Goal: Task Accomplishment & Management: Manage account settings

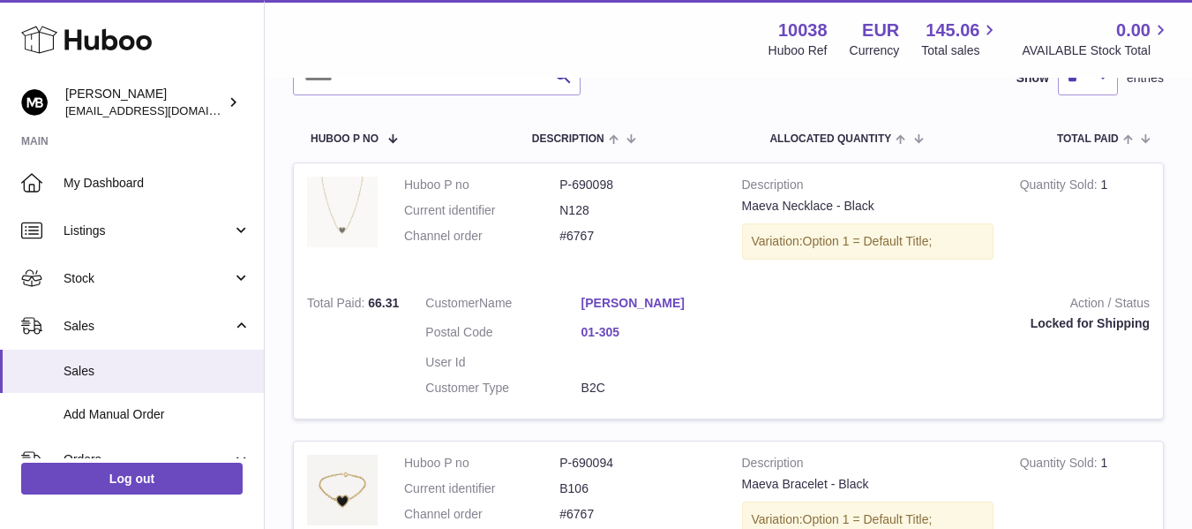
scroll to position [294, 0]
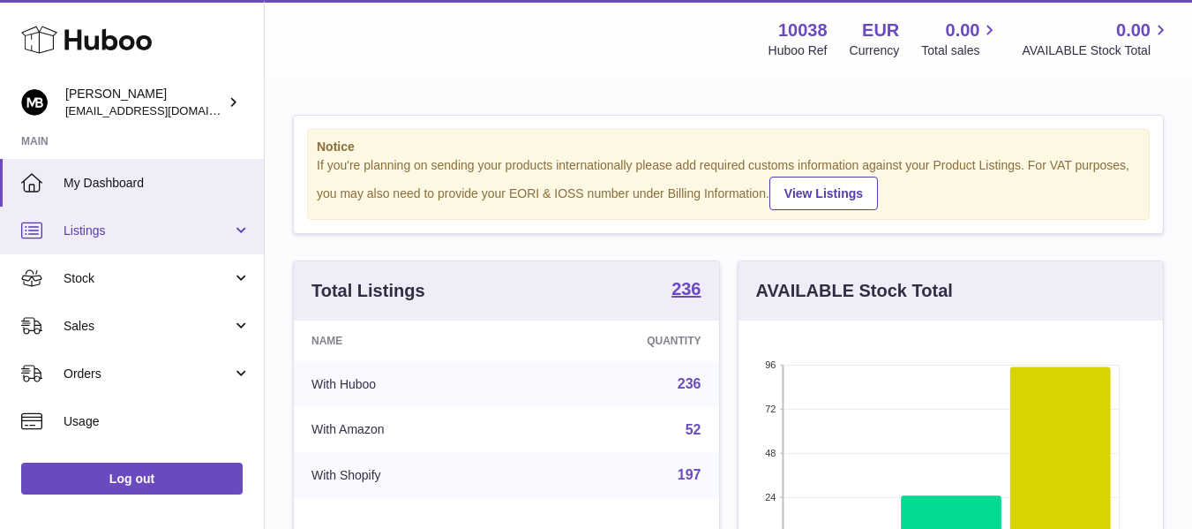
scroll to position [275, 425]
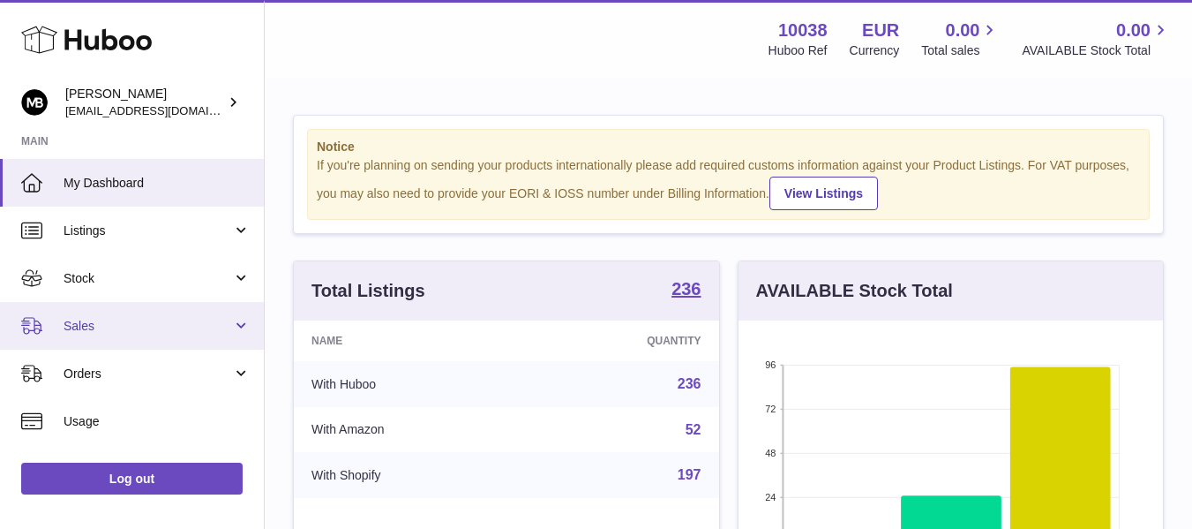
click at [106, 328] on span "Sales" at bounding box center [148, 326] width 169 height 17
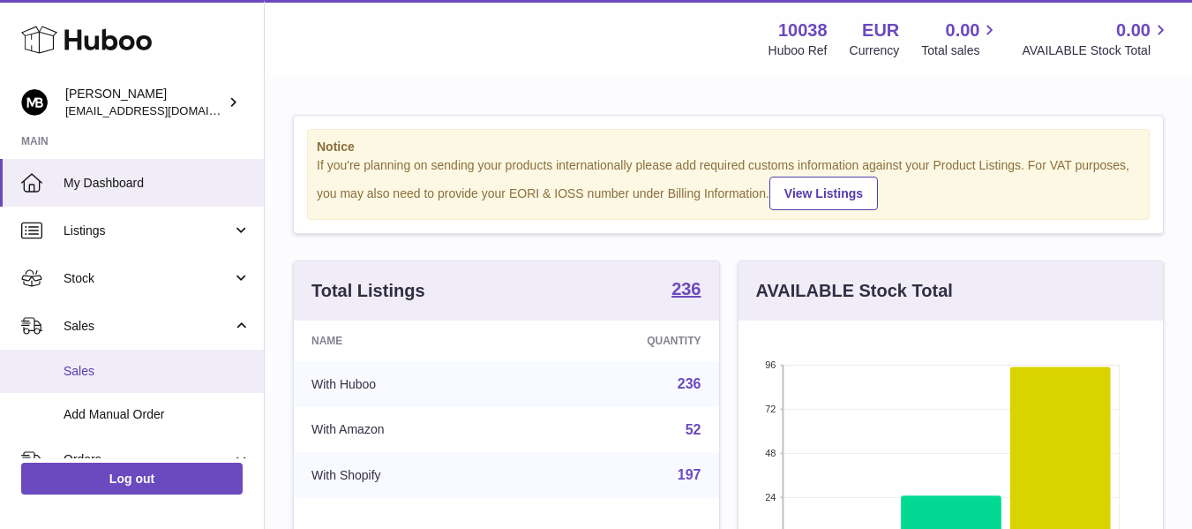
click at [66, 365] on span "Sales" at bounding box center [157, 371] width 187 height 17
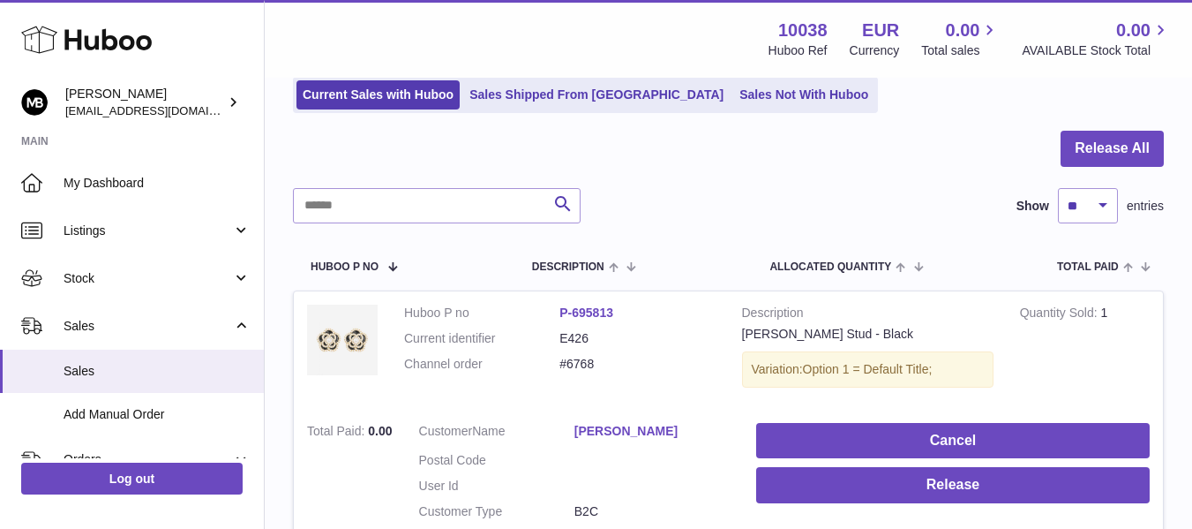
scroll to position [294, 0]
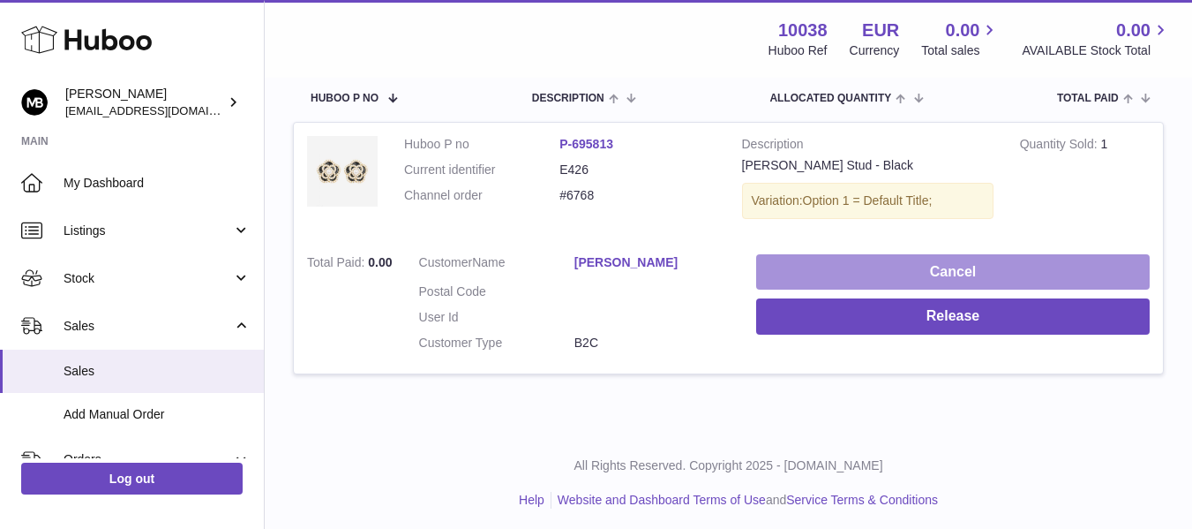
click at [810, 265] on button "Cancel" at bounding box center [953, 272] width 394 height 36
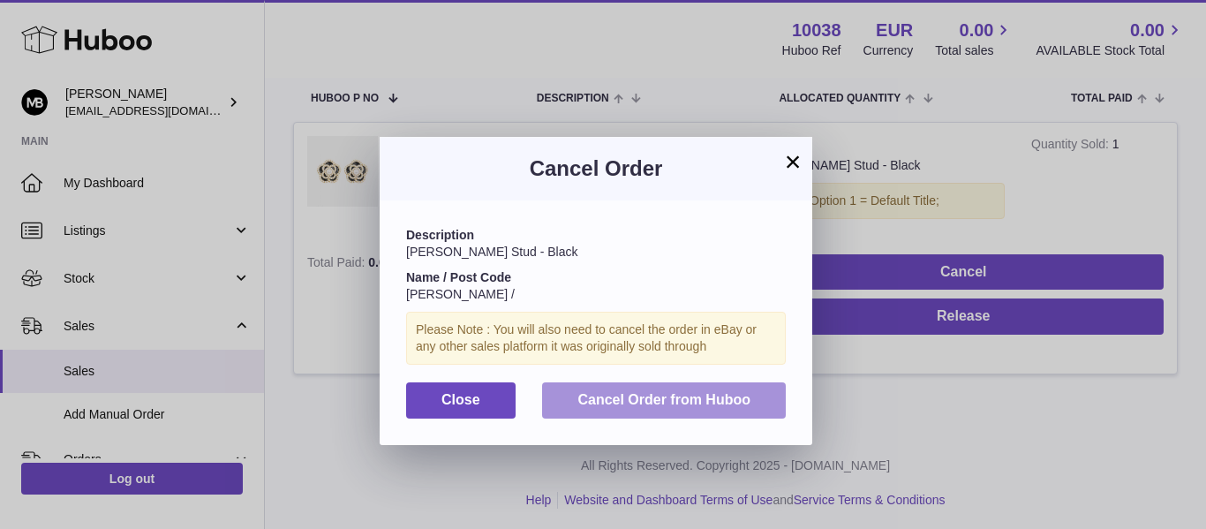
click at [683, 407] on button "Cancel Order from Huboo" at bounding box center [664, 400] width 244 height 36
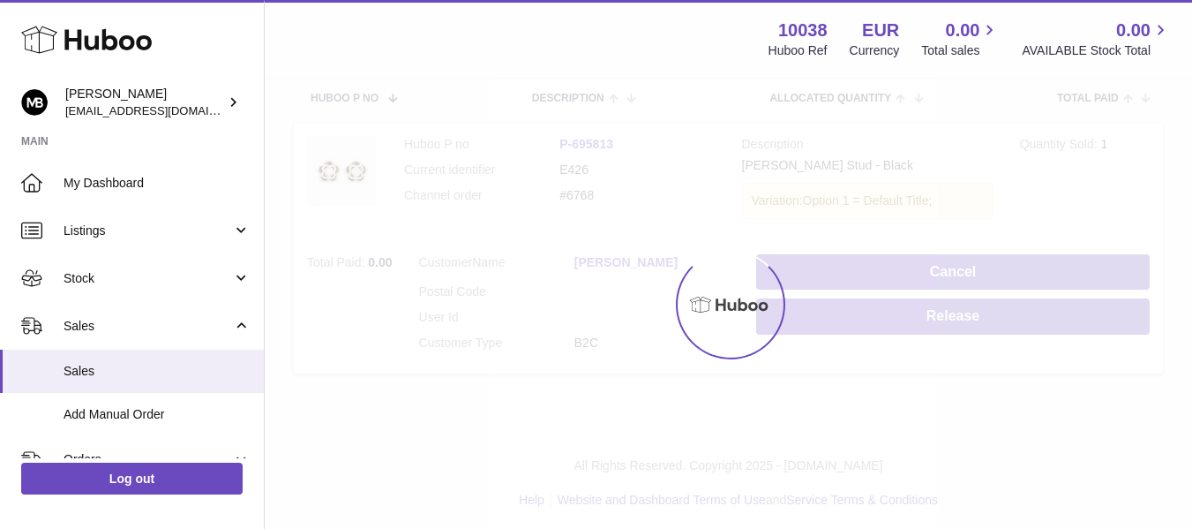
scroll to position [26, 0]
